Goal: Information Seeking & Learning: Learn about a topic

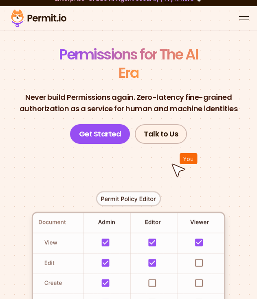
click at [243, 17] on button "open menu" at bounding box center [244, 18] width 10 height 10
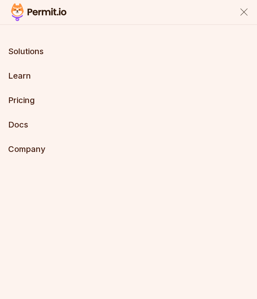
click at [15, 100] on link "Pricing" at bounding box center [21, 100] width 26 height 10
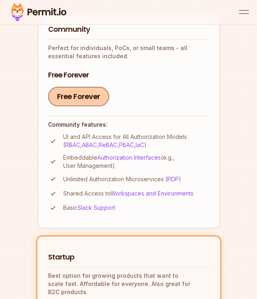
scroll to position [284, 0]
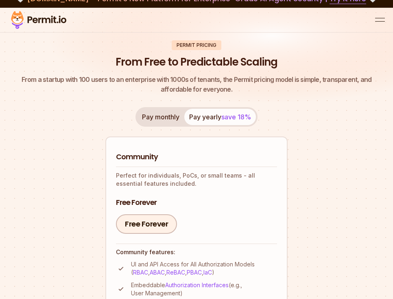
scroll to position [0, 0]
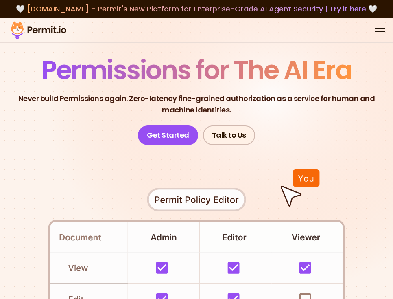
scroll to position [17, 0]
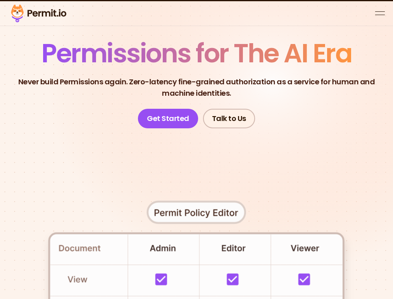
click at [256, 9] on button "open menu" at bounding box center [380, 14] width 10 height 10
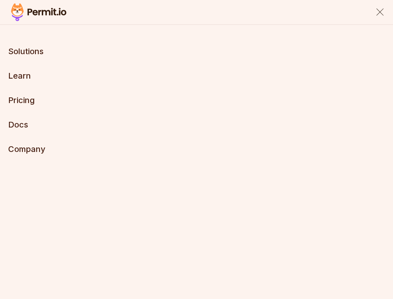
click at [256, 9] on button "close menu" at bounding box center [380, 12] width 10 height 10
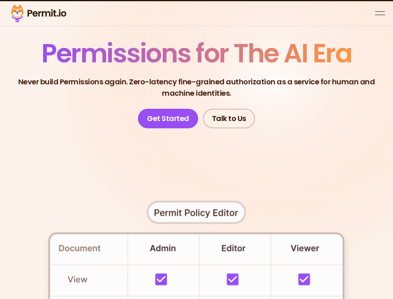
click at [256, 9] on button "open menu" at bounding box center [380, 14] width 10 height 10
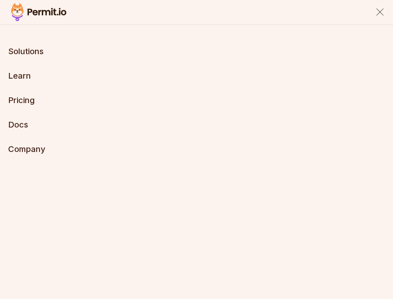
click at [24, 125] on link "Docs" at bounding box center [18, 125] width 20 height 10
